Goal: Navigation & Orientation: Find specific page/section

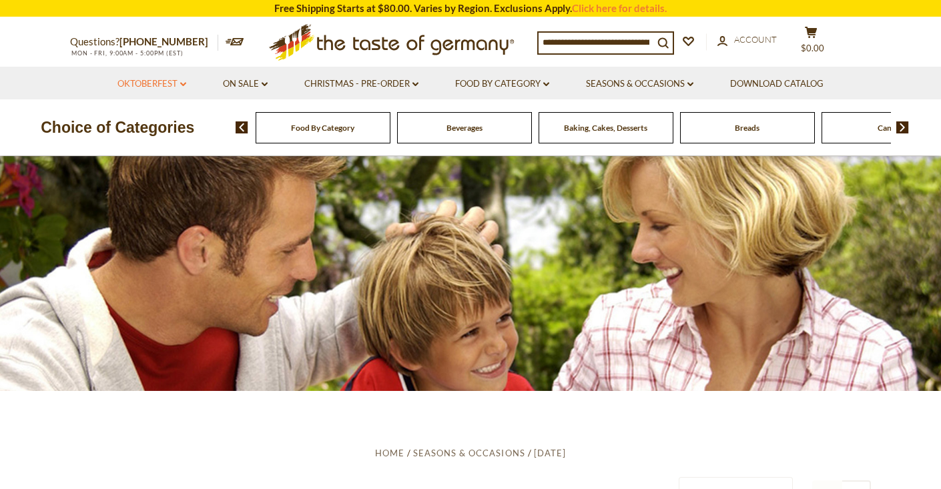
click at [157, 80] on link "Oktoberfest dropdown_arrow" at bounding box center [151, 84] width 69 height 15
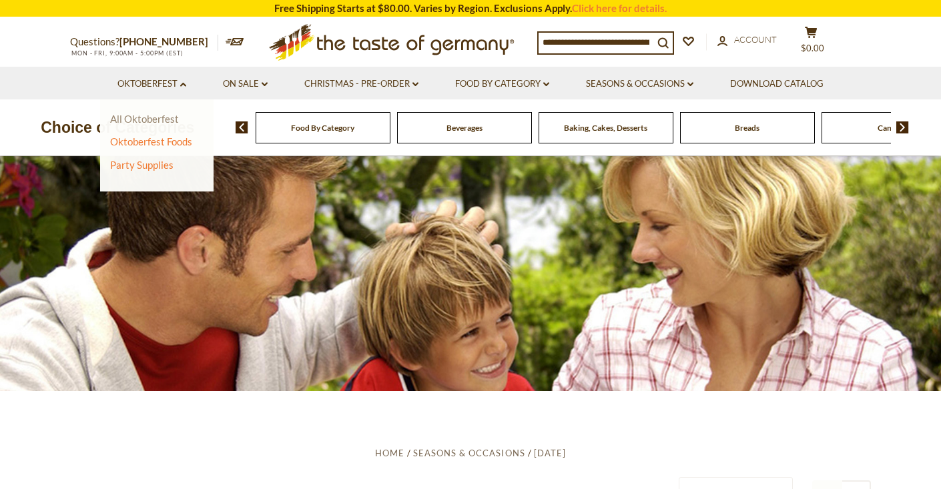
click at [149, 117] on link "All Oktoberfest" at bounding box center [144, 119] width 69 height 12
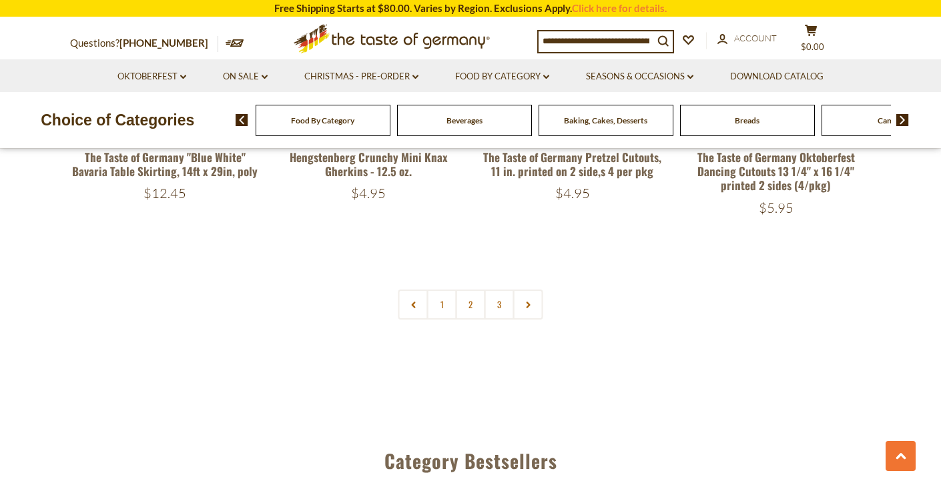
scroll to position [3252, 0]
click at [466, 290] on link "2" at bounding box center [471, 305] width 30 height 30
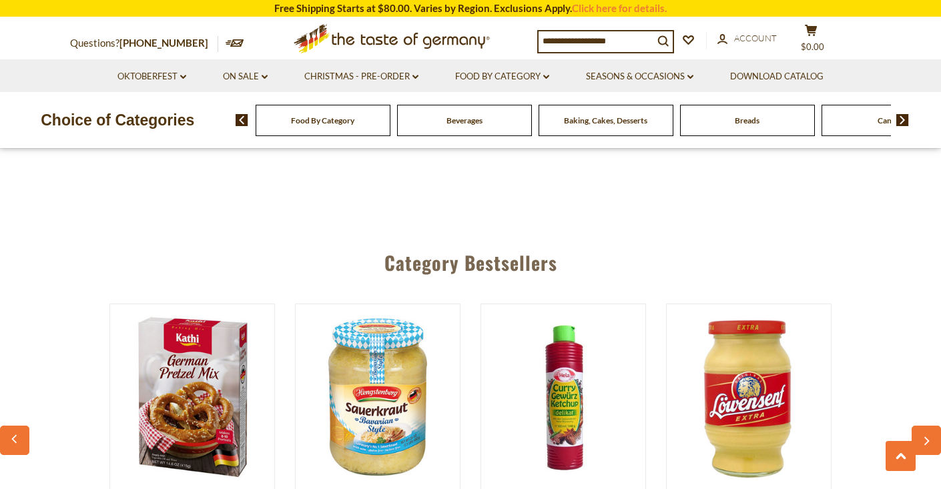
scroll to position [3420, 0]
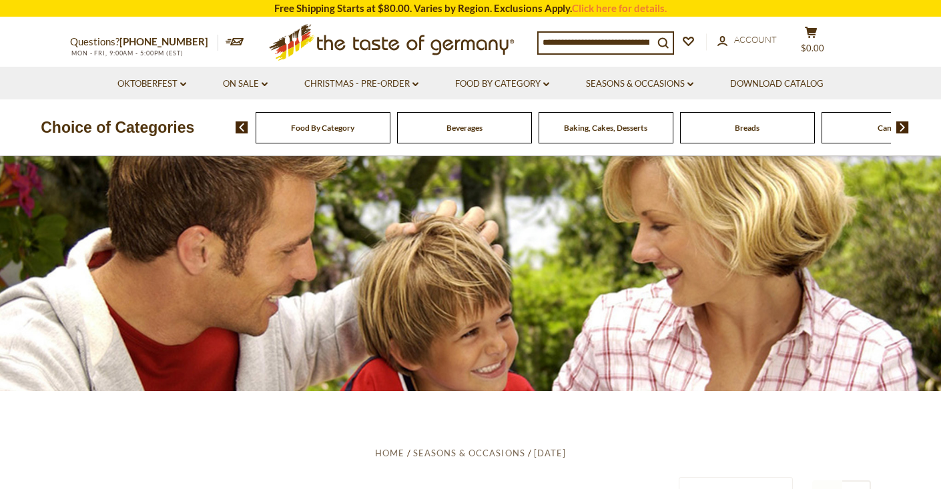
click at [749, 131] on span "Breads" at bounding box center [747, 128] width 25 height 10
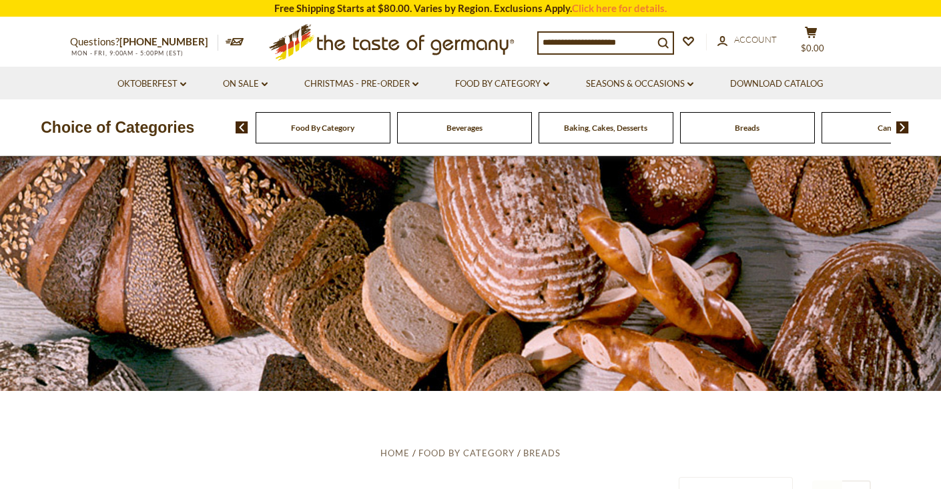
scroll to position [9, 0]
